Goal: Register for event/course: Register for event/course

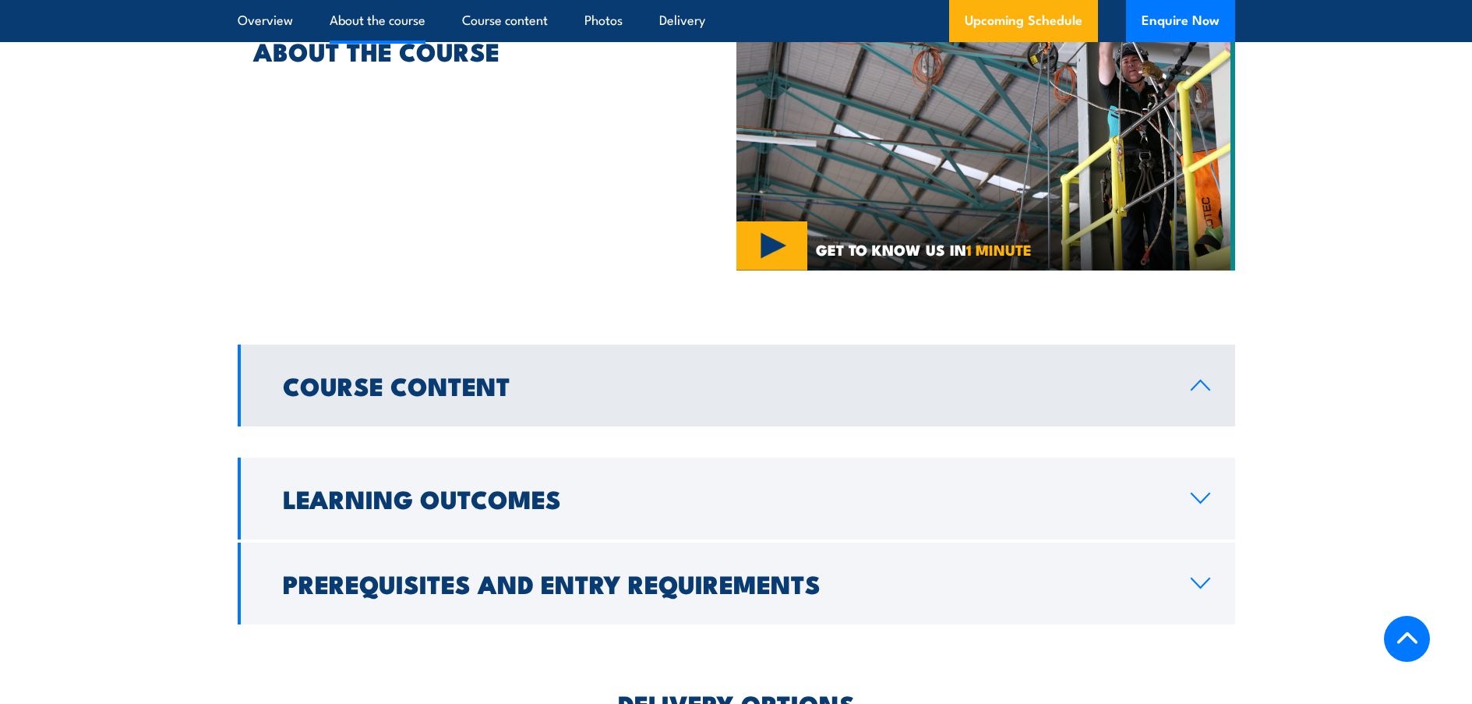
scroll to position [1247, 0]
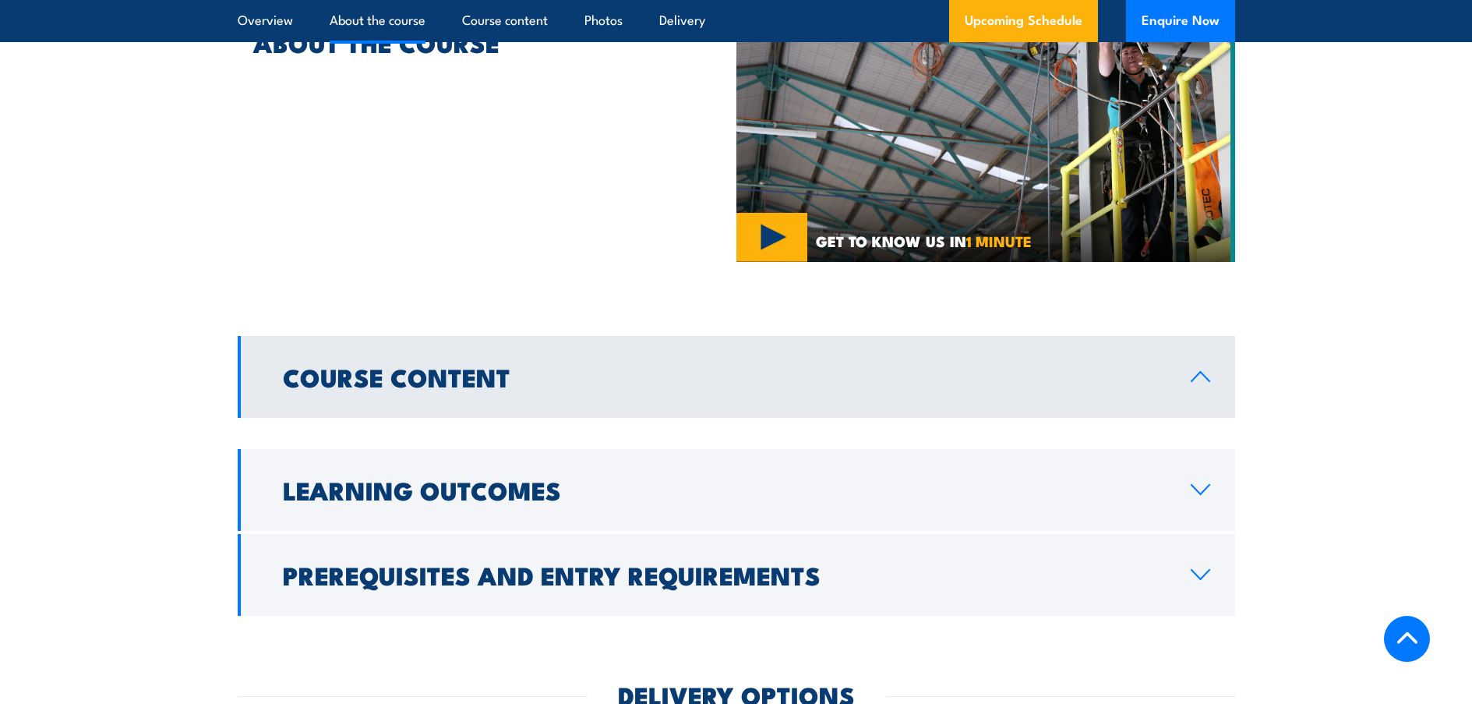
click at [955, 369] on h2 "Course Content" at bounding box center [724, 376] width 883 height 22
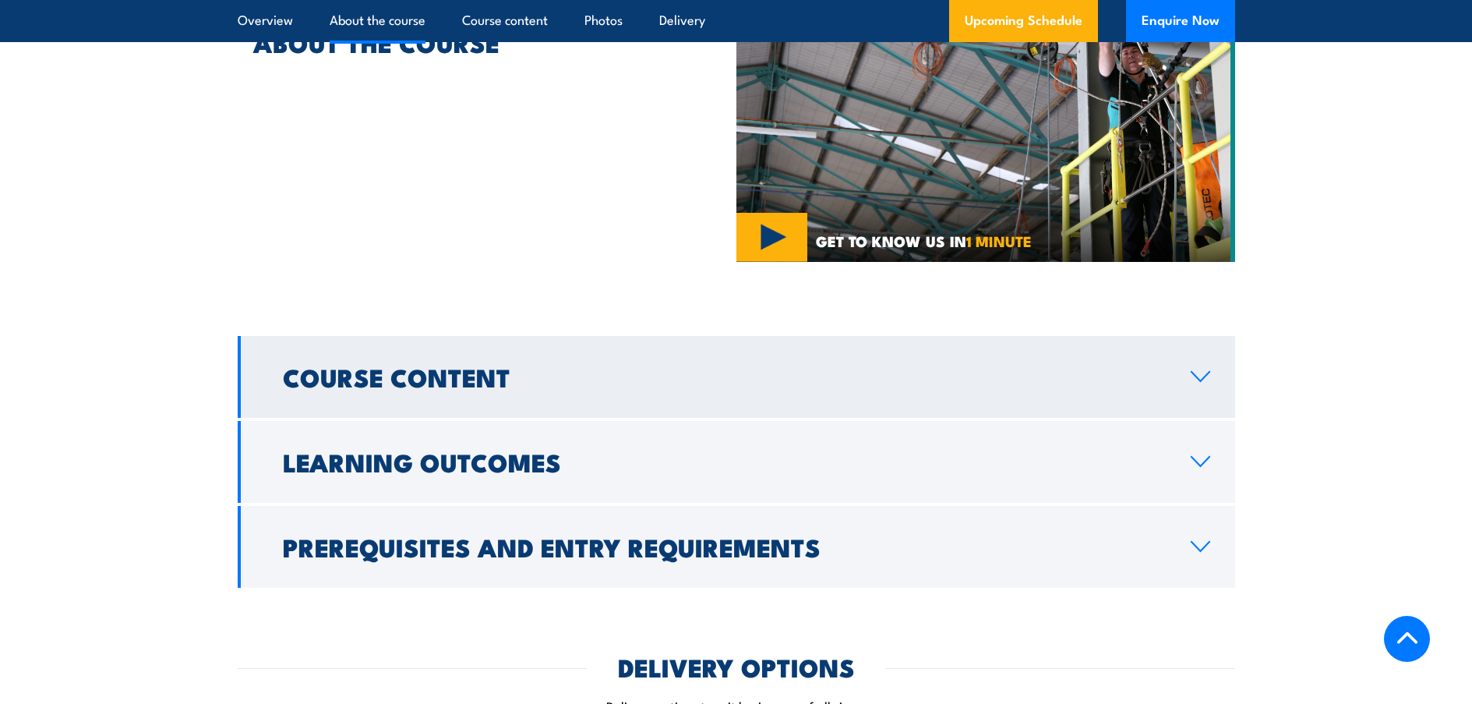
click at [955, 369] on h2 "Course Content" at bounding box center [724, 376] width 883 height 22
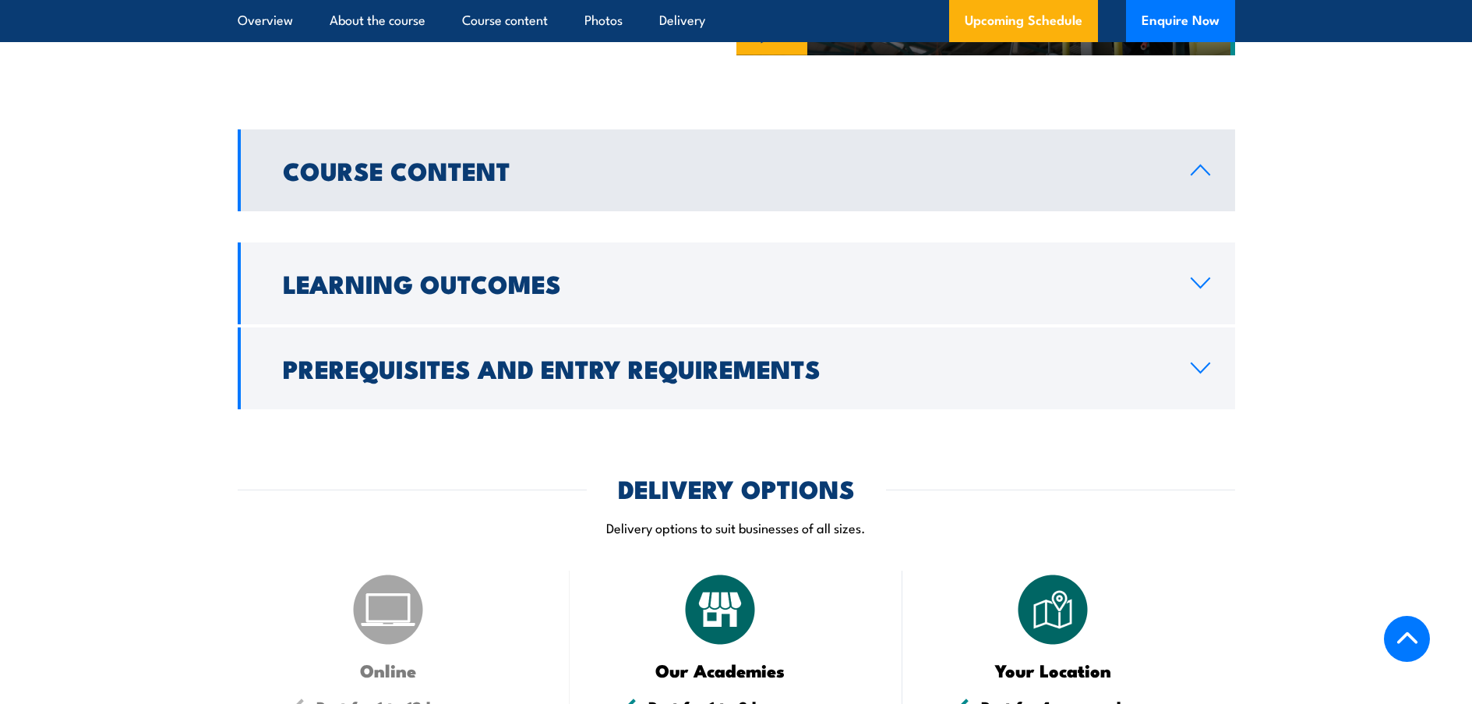
scroll to position [1481, 0]
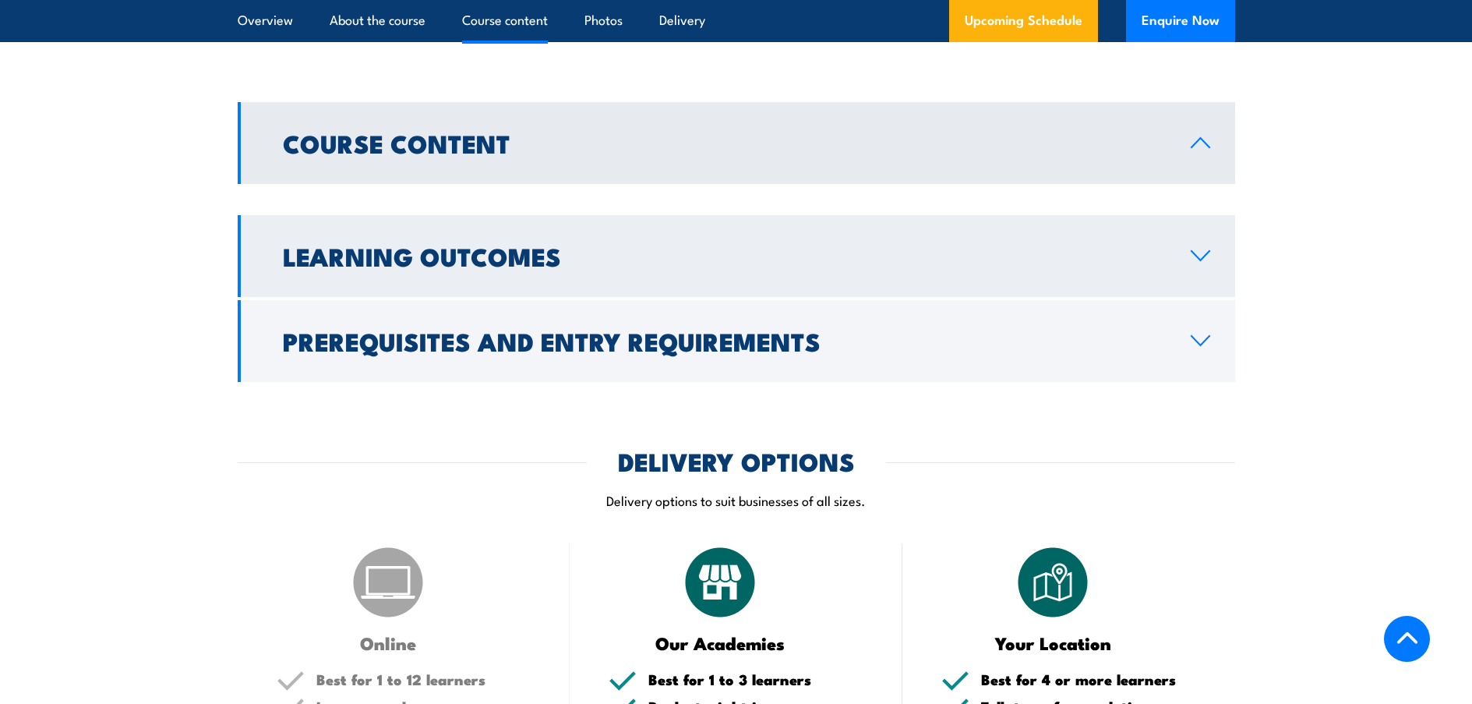
click at [892, 262] on h2 "Learning Outcomes" at bounding box center [724, 256] width 883 height 22
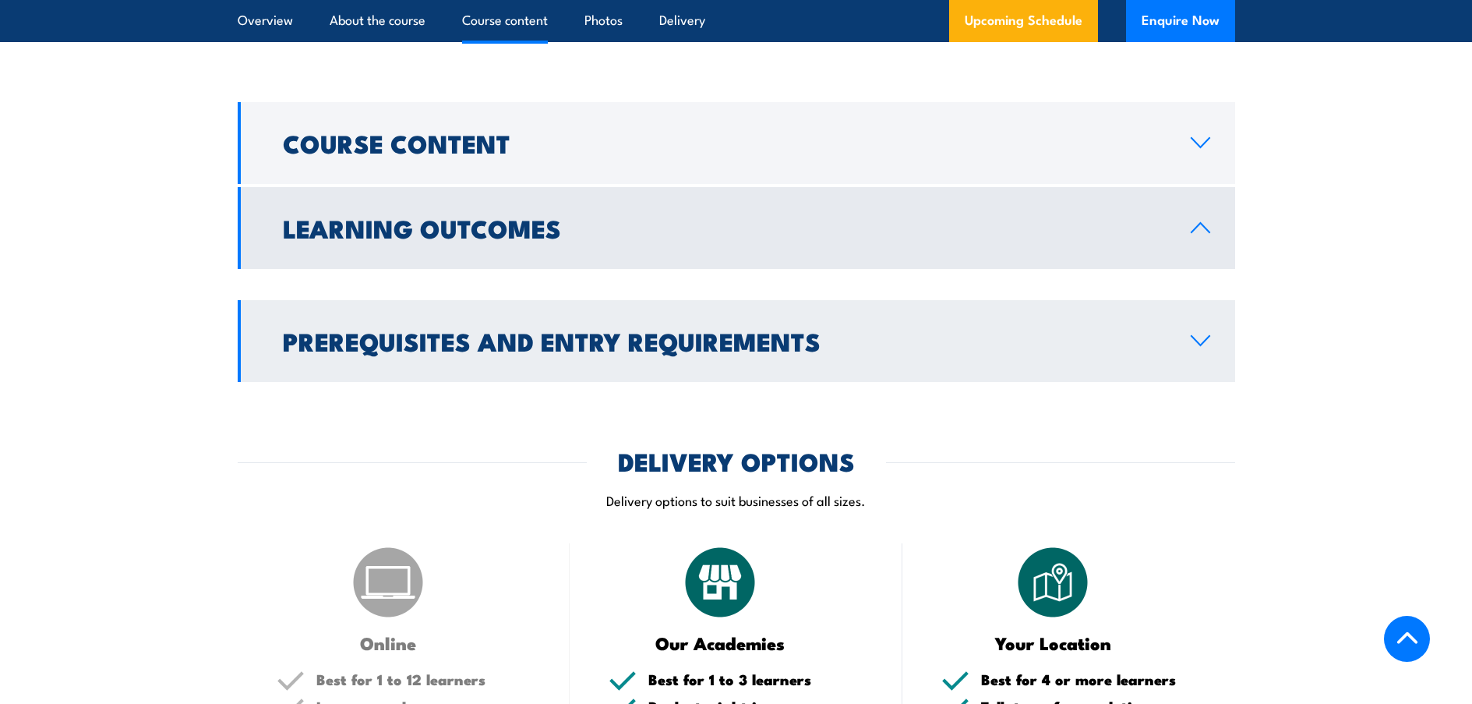
click at [897, 338] on h2 "Prerequisites and Entry Requirements" at bounding box center [724, 341] width 883 height 22
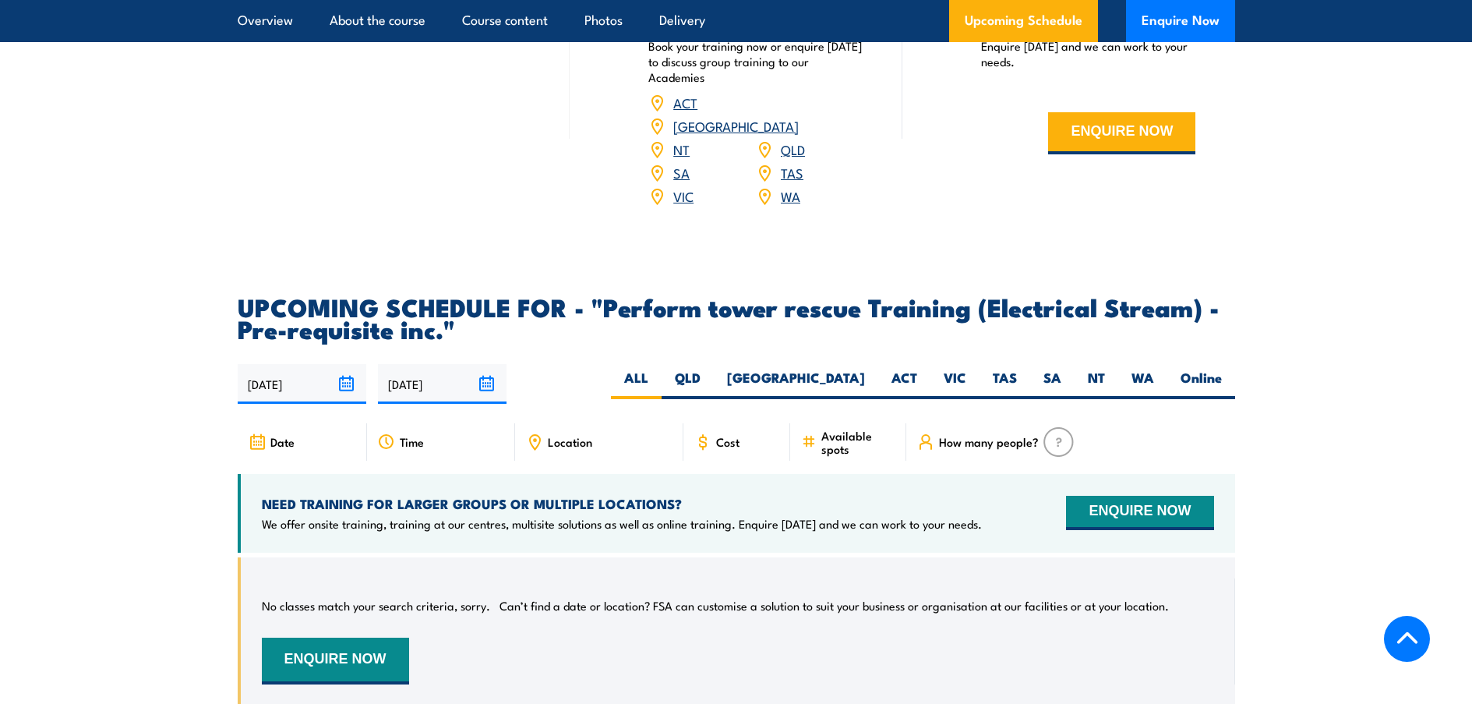
scroll to position [2338, 0]
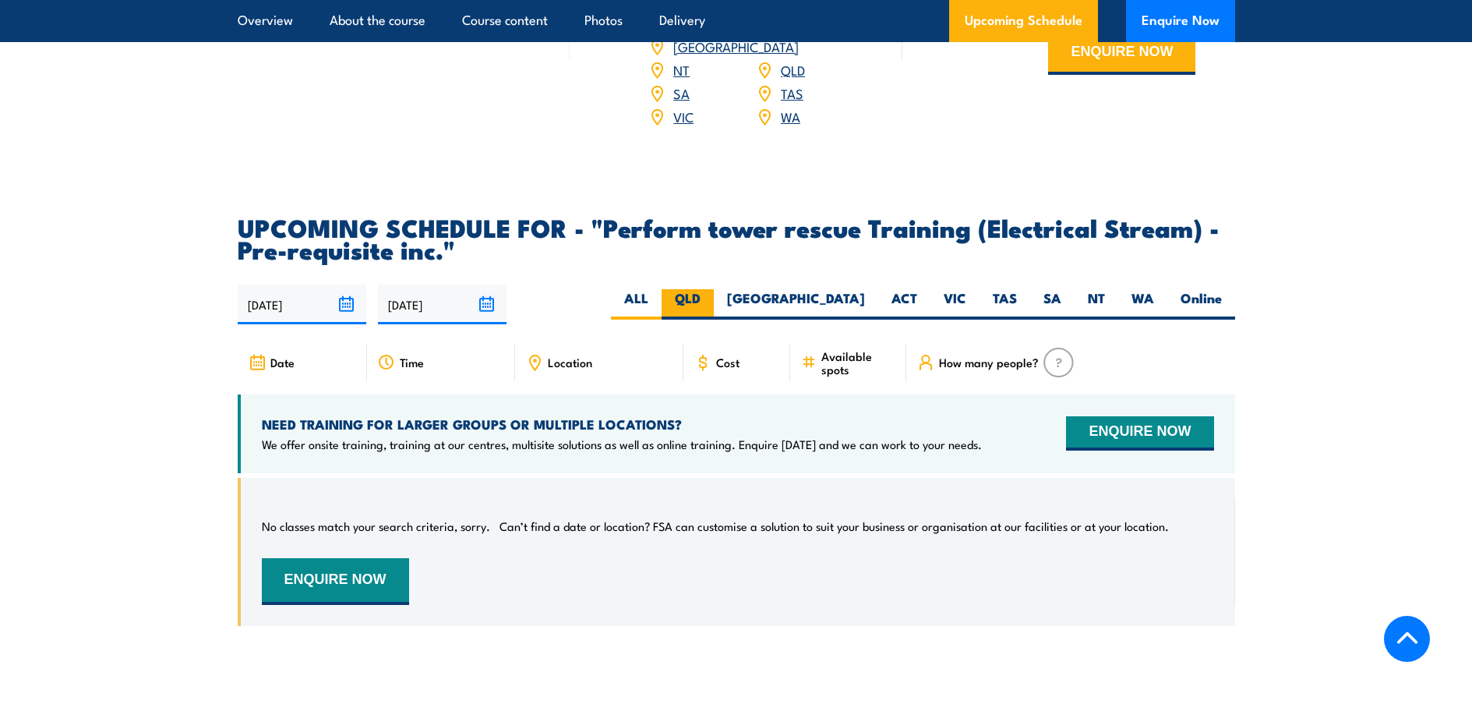
click at [714, 289] on label "QLD" at bounding box center [688, 304] width 52 height 30
click at [711, 289] on input "QLD" at bounding box center [706, 294] width 10 height 10
radio input "true"
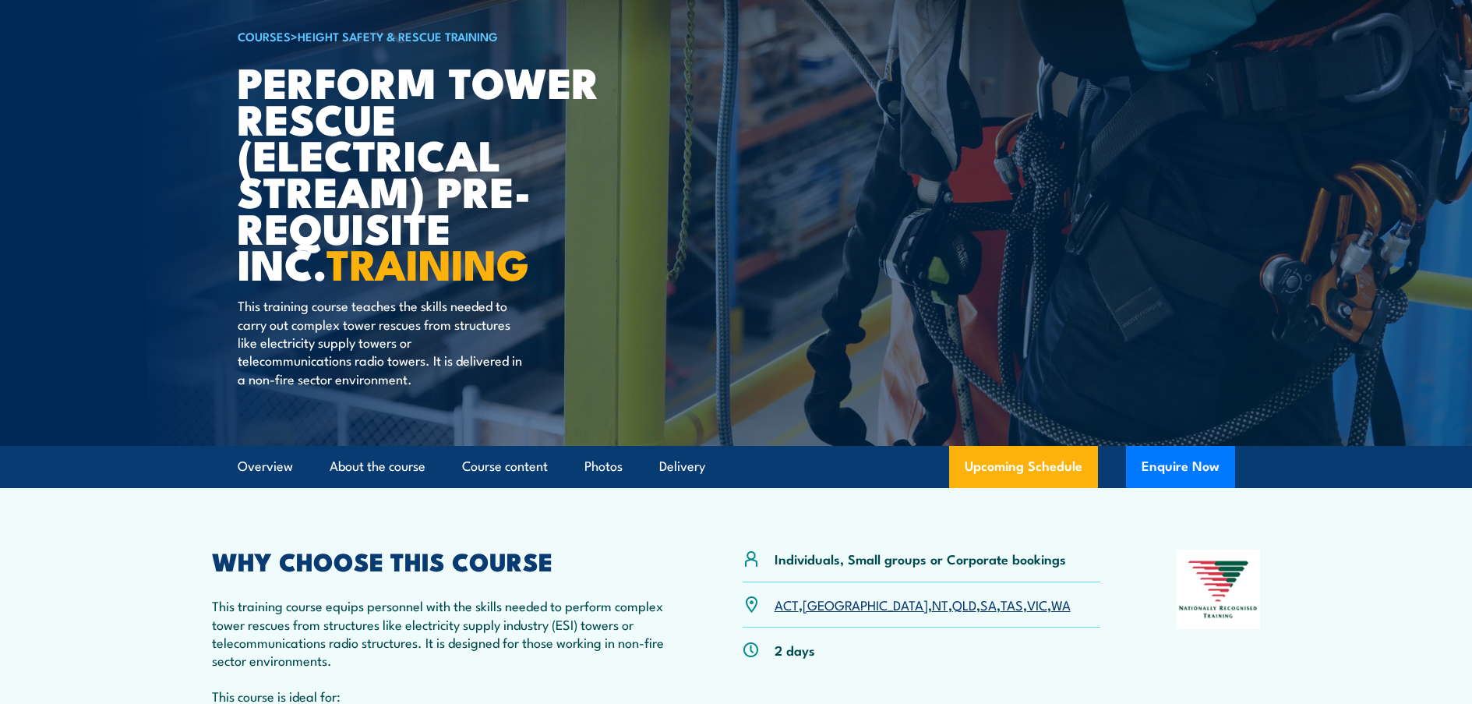
scroll to position [37, 0]
